Goal: Information Seeking & Learning: Learn about a topic

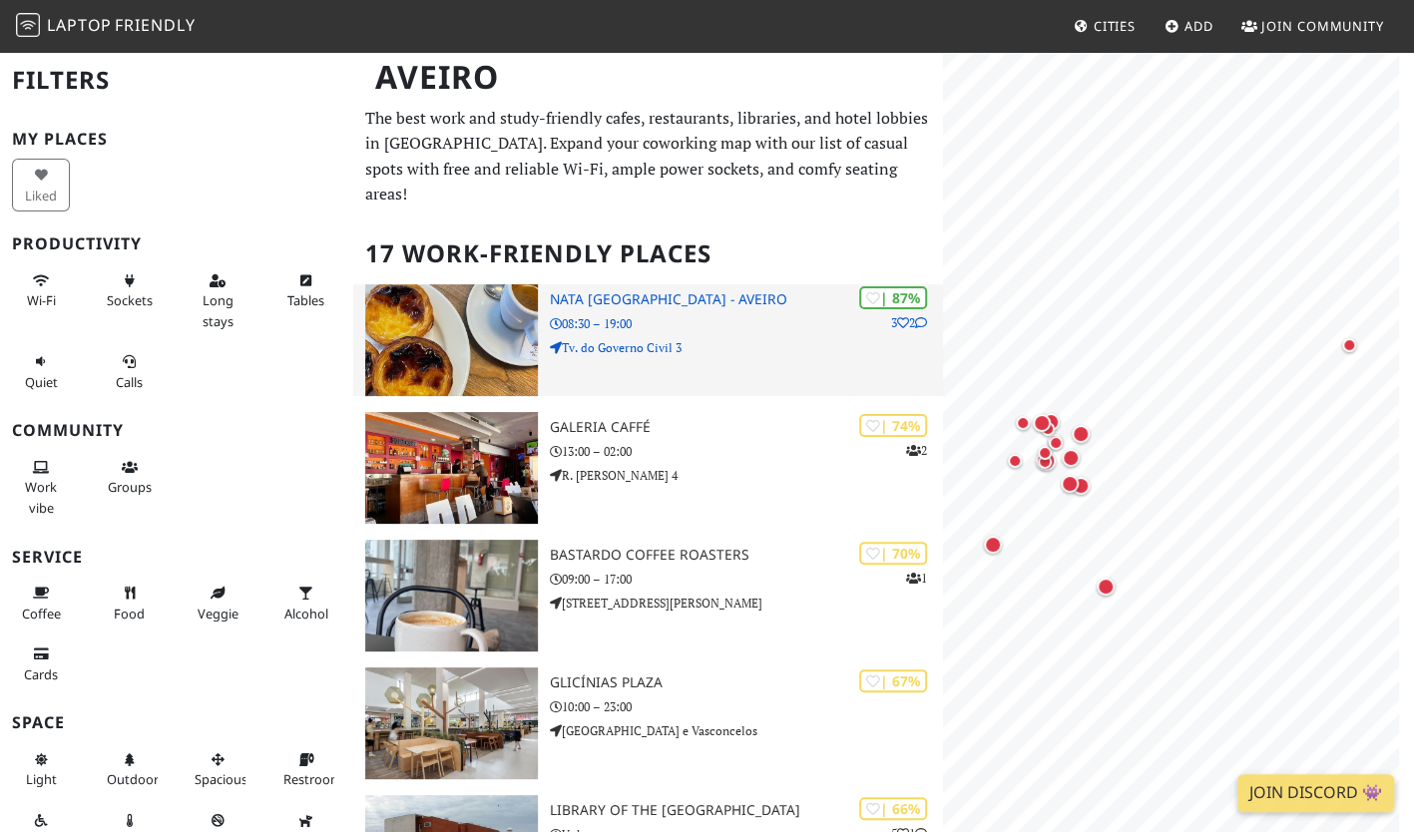
click at [603, 291] on h3 "NATA [GEOGRAPHIC_DATA] - Aveiro" at bounding box center [746, 299] width 393 height 17
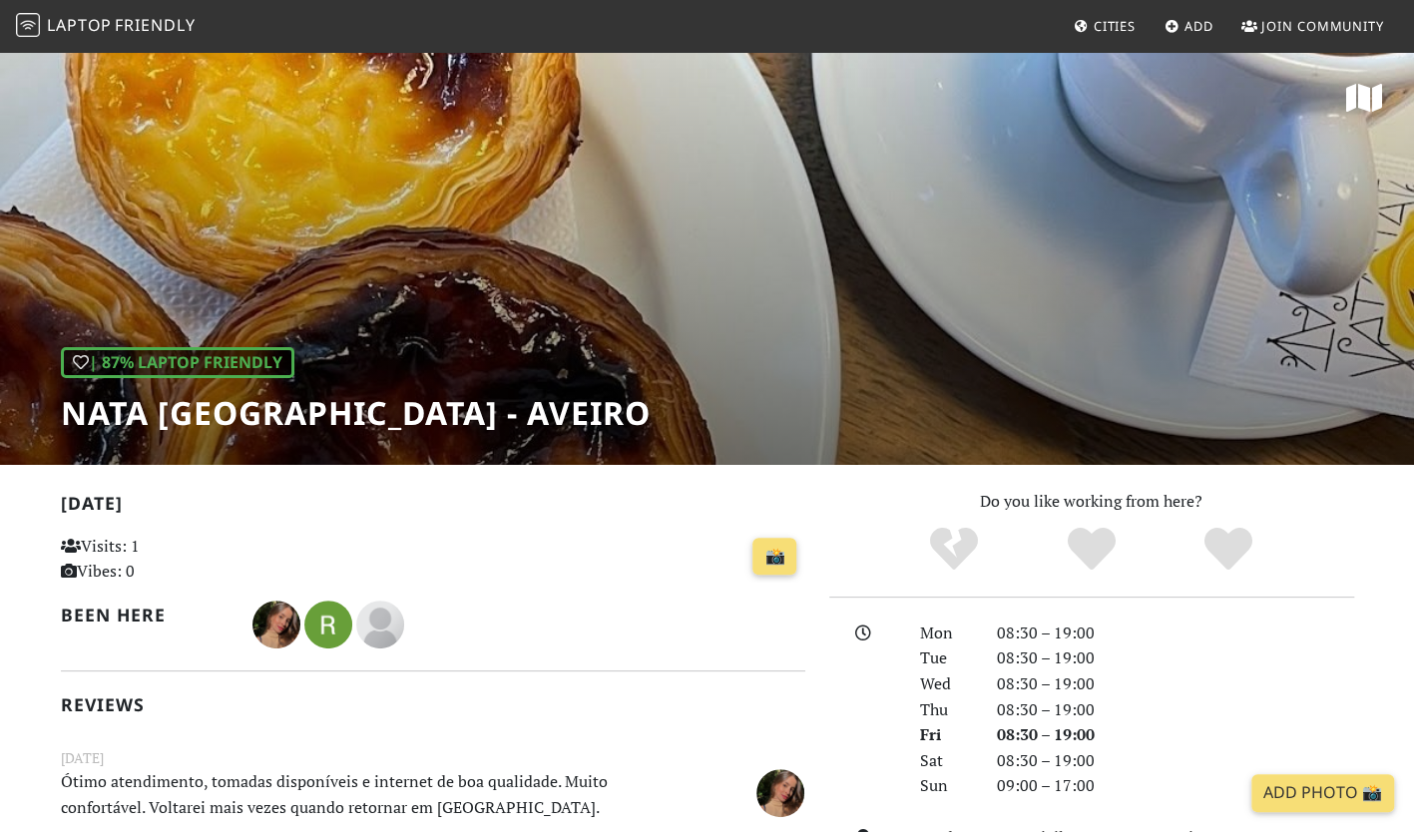
click at [688, 305] on div "| 87% Laptop Friendly NATA Lisboa - Aveiro" at bounding box center [707, 257] width 1414 height 415
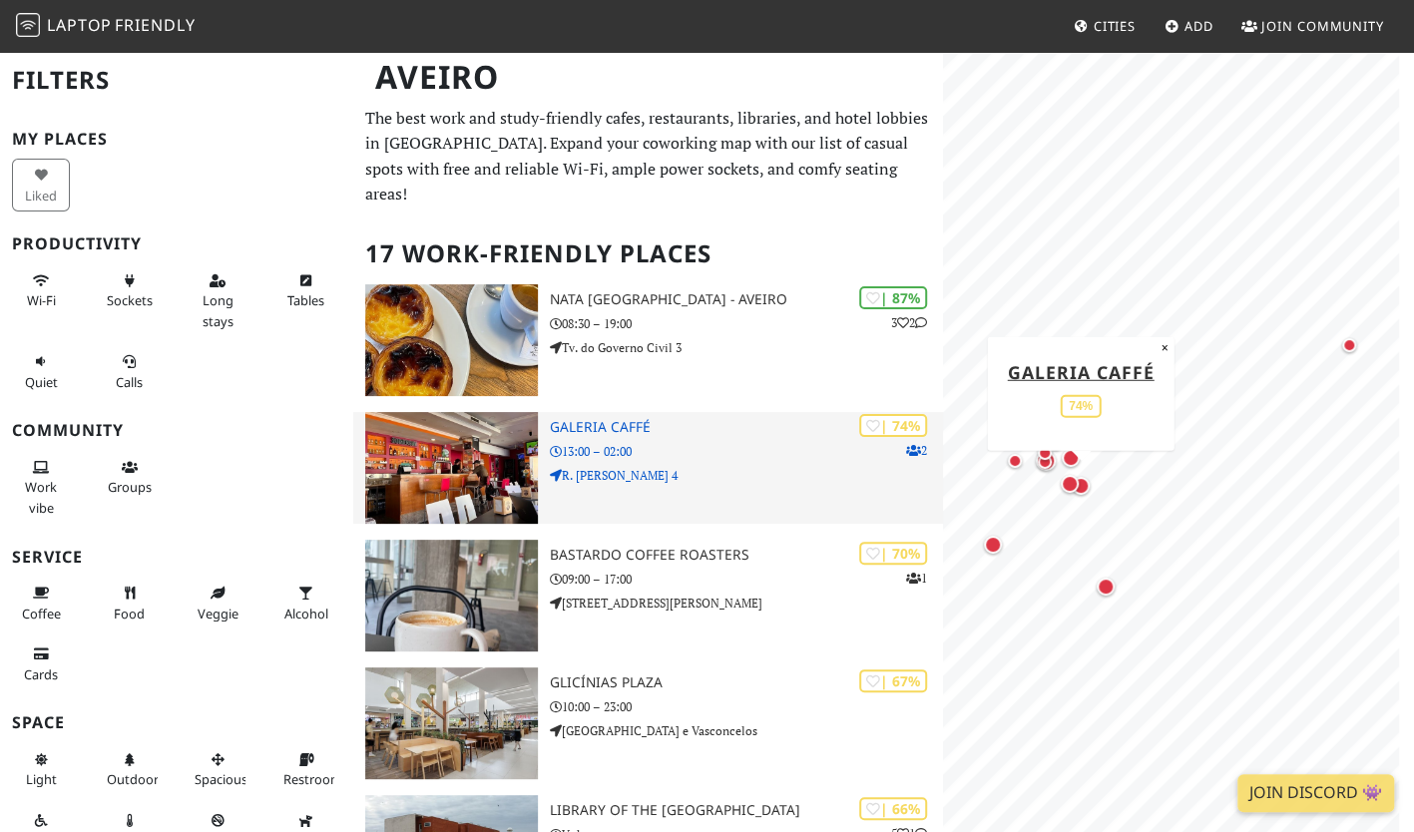
click at [621, 419] on h3 "Galeria Caffé" at bounding box center [746, 427] width 393 height 17
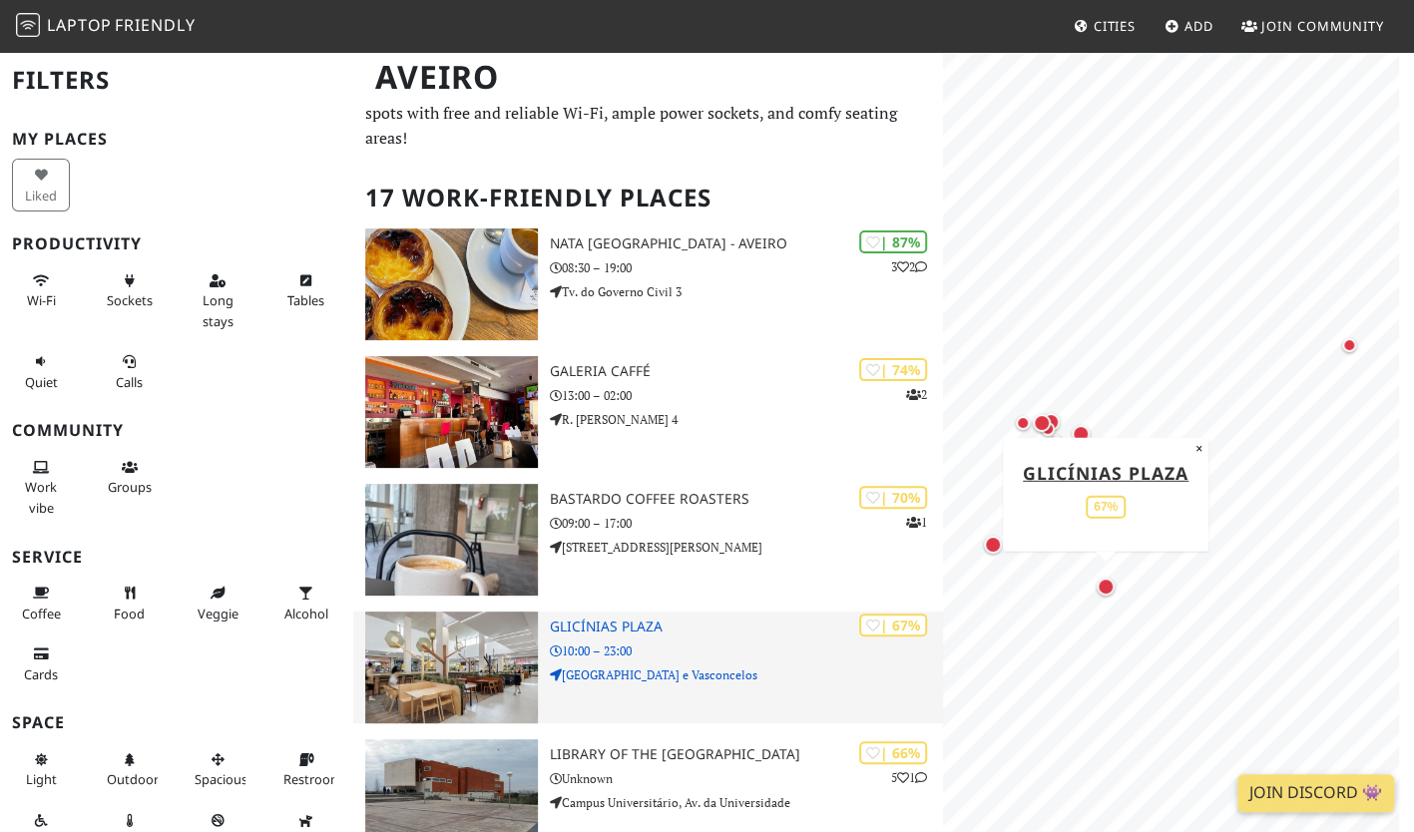
scroll to position [100, 0]
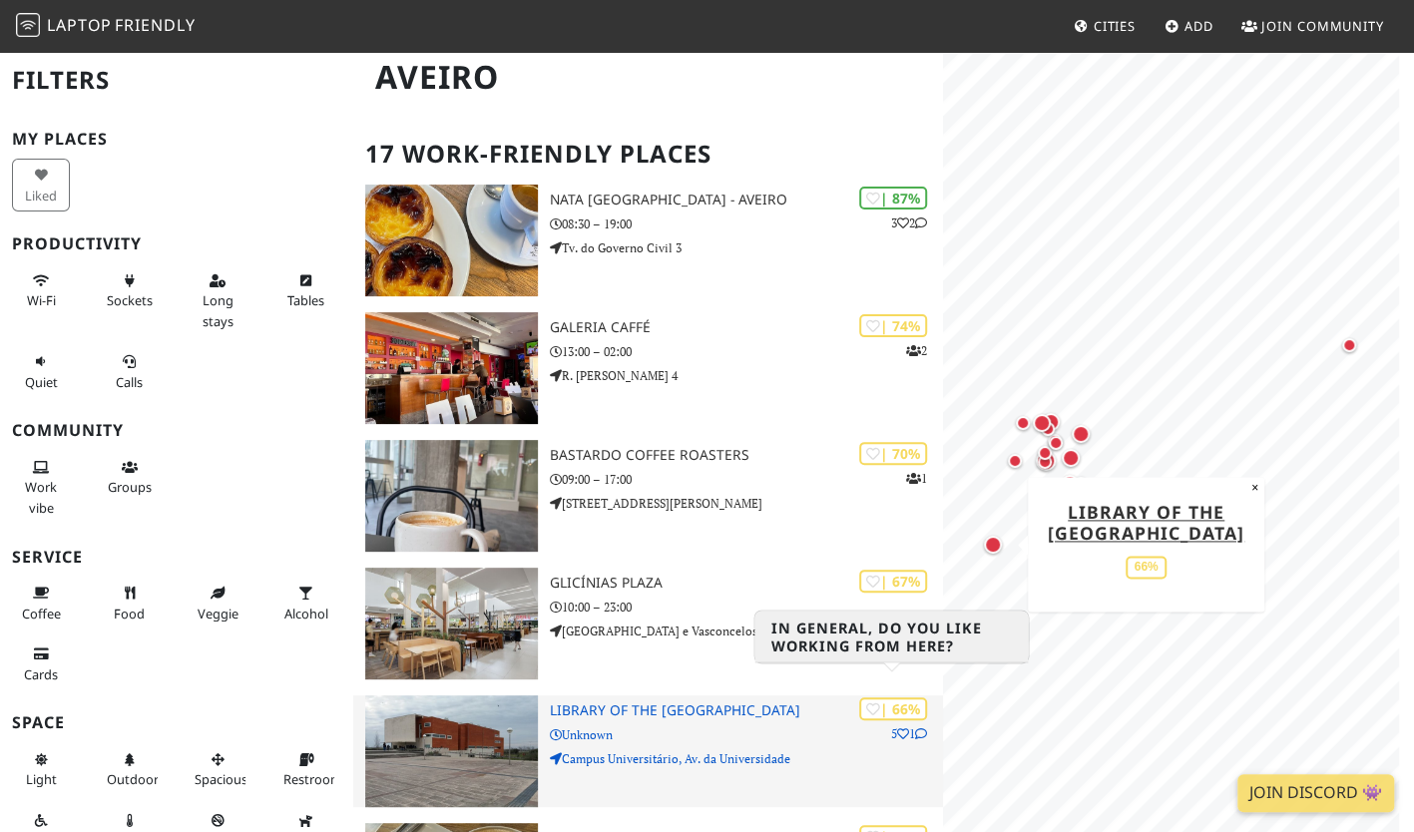
click at [868, 703] on icon at bounding box center [873, 710] width 14 height 14
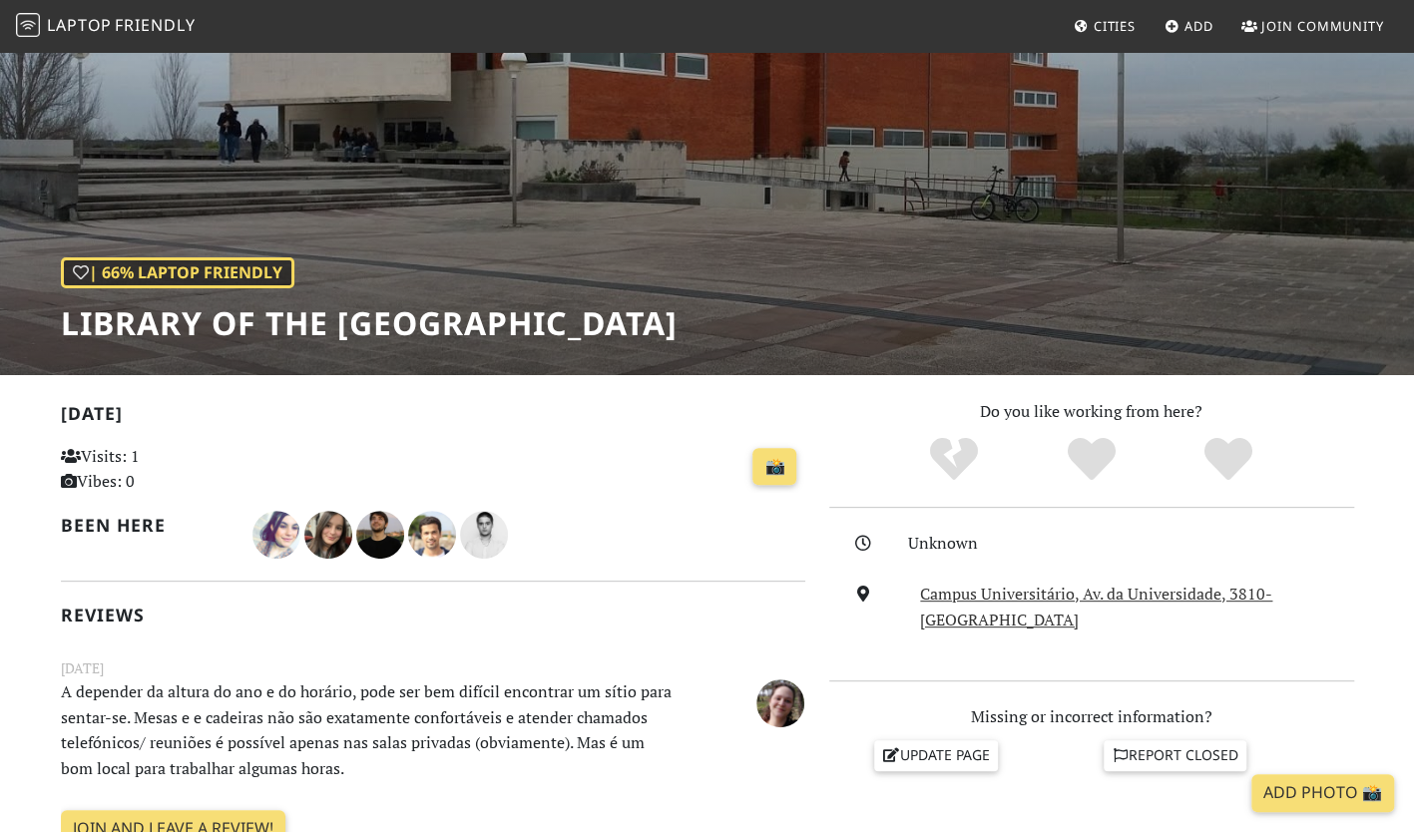
scroll to position [200, 0]
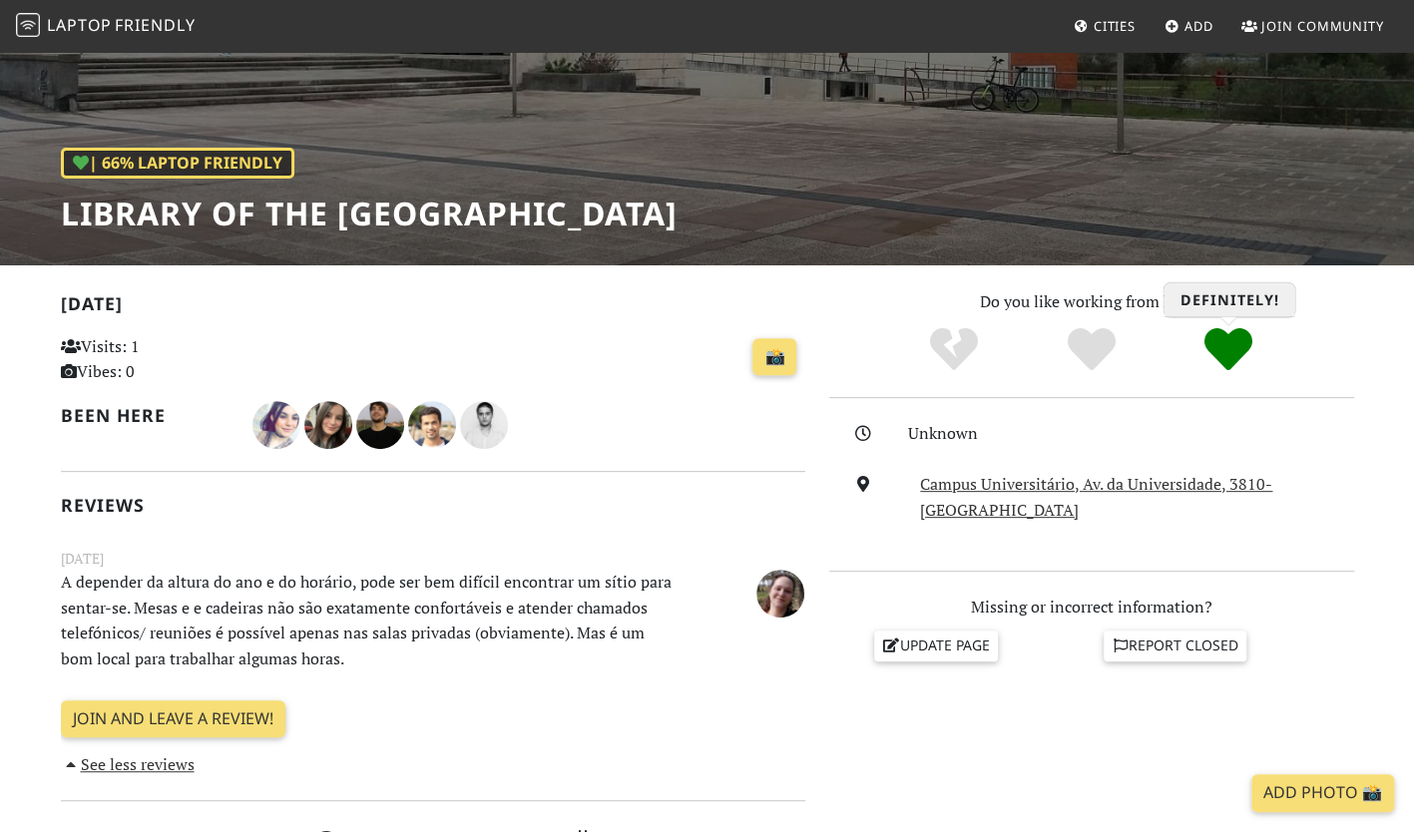
click at [1225, 352] on icon "Definitely!" at bounding box center [1228, 349] width 48 height 48
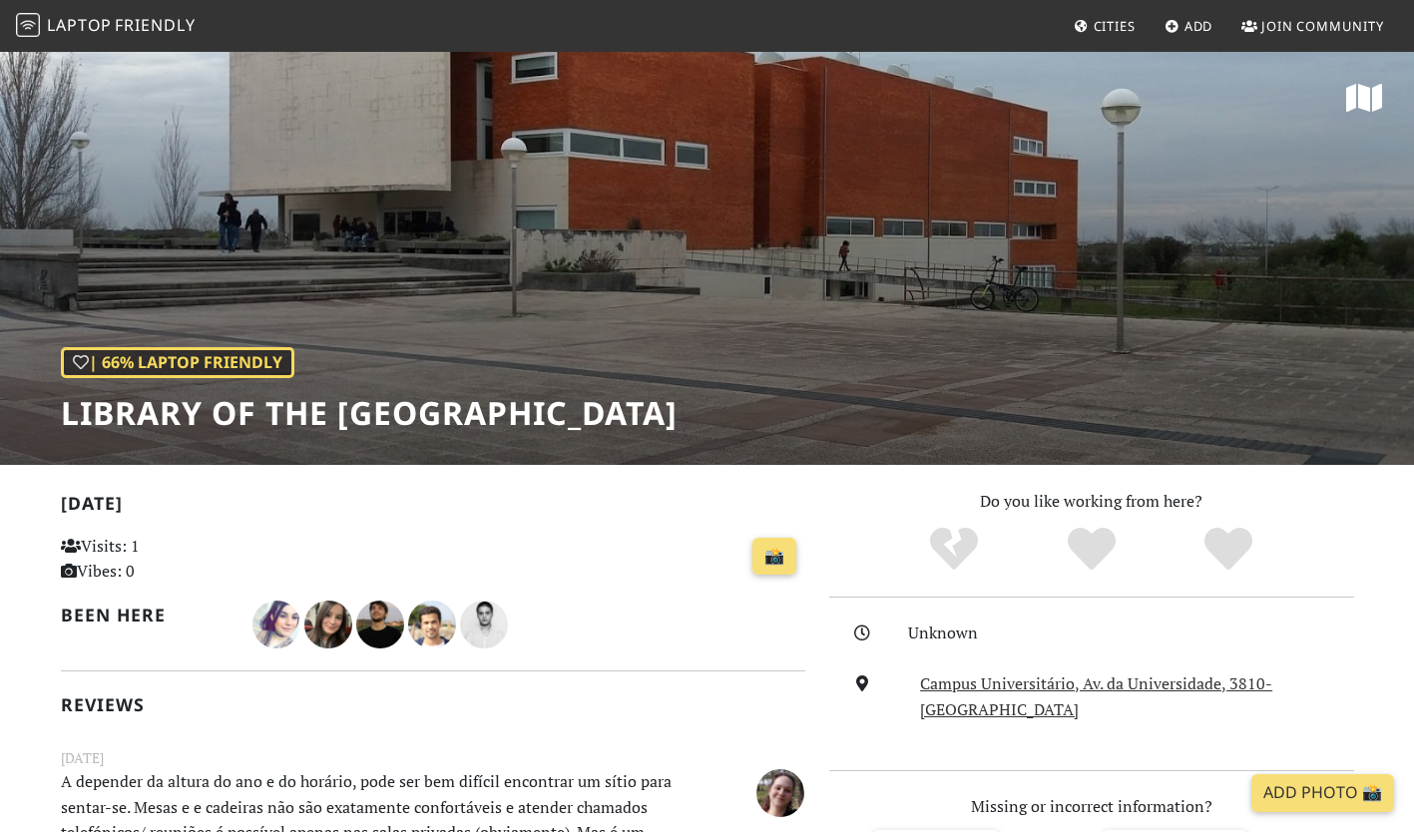
scroll to position [200, 0]
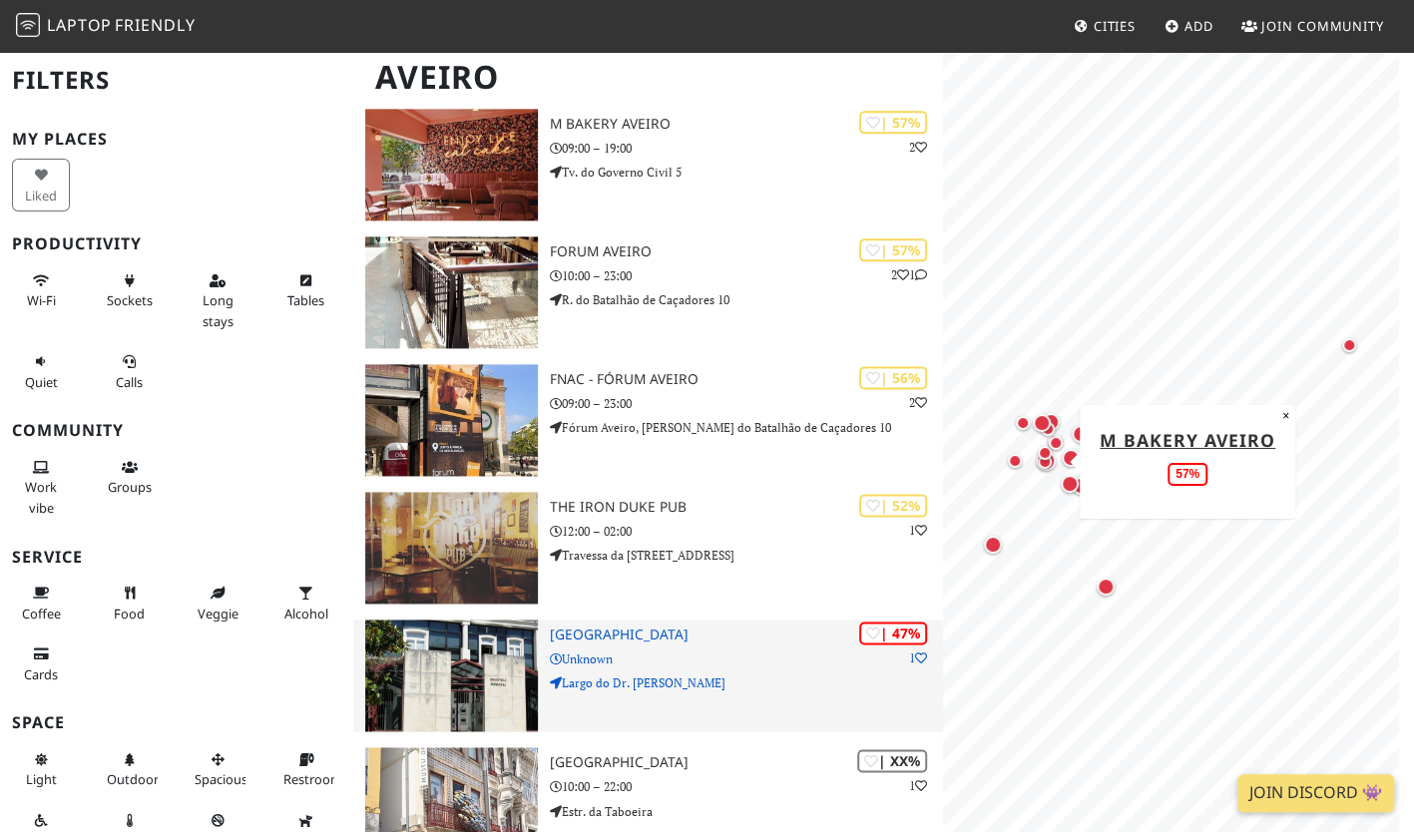
scroll to position [1397, 0]
